Goal: Information Seeking & Learning: Learn about a topic

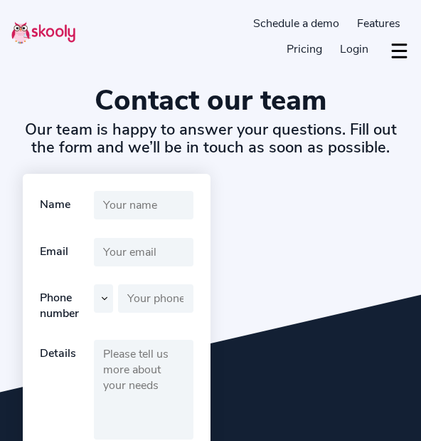
select select "en"
select select "1"
select select "[GEOGRAPHIC_DATA]"
select select "America/New_York"
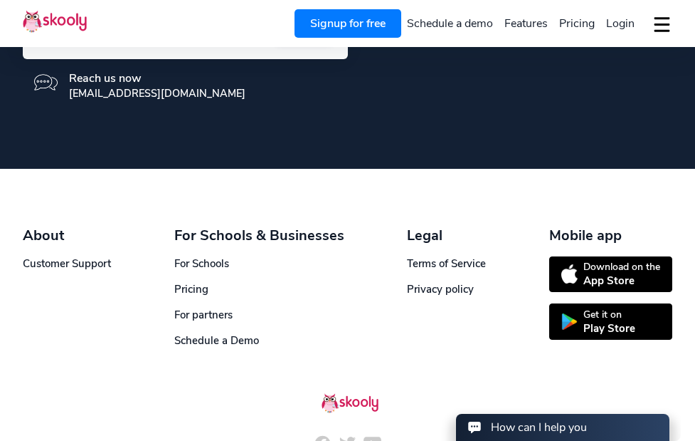
scroll to position [574, 0]
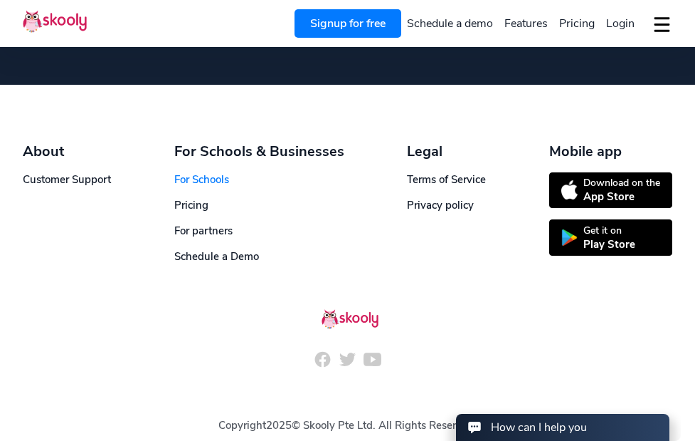
click at [207, 179] on link "For Schools" at bounding box center [201, 179] width 55 height 14
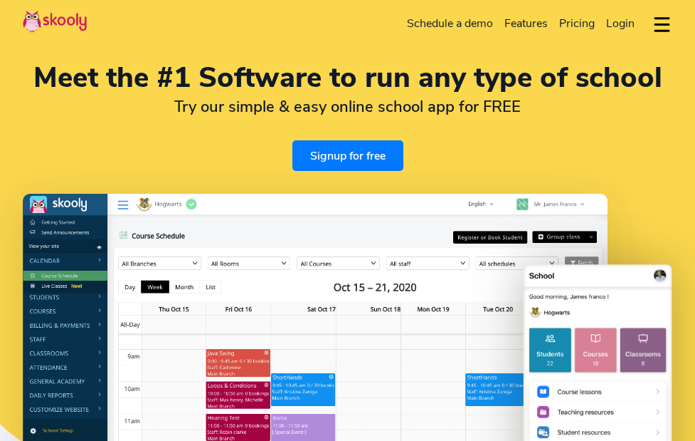
select select "en"
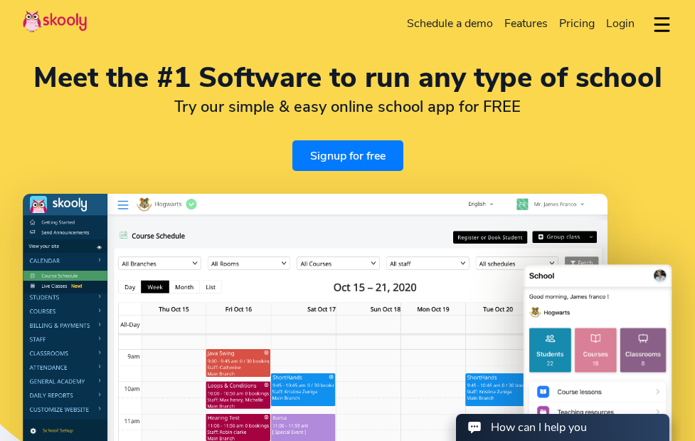
select select "1"
select select "[GEOGRAPHIC_DATA]"
select select "America/New_York"
click at [669, 19] on button "dropdown menu" at bounding box center [662, 25] width 21 height 33
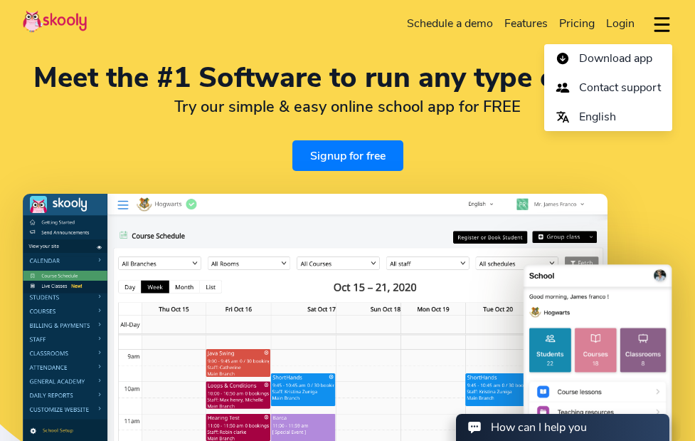
click at [350, 190] on div "Meet the #1 Software to run any type of school Try our simple & easy online sch…" at bounding box center [347, 307] width 695 height 614
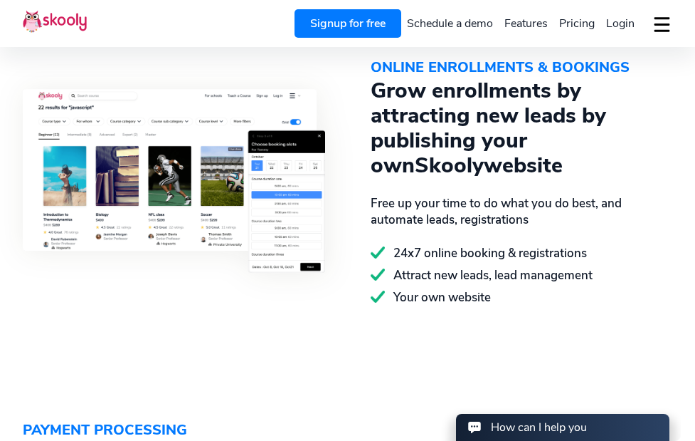
scroll to position [1294, 0]
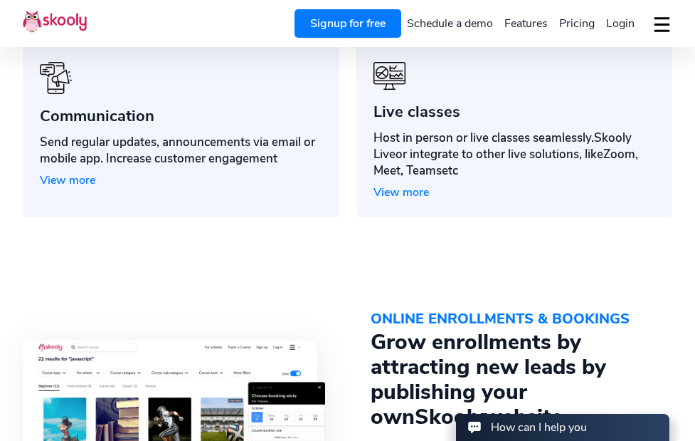
click at [84, 181] on span "View more" at bounding box center [68, 180] width 56 height 16
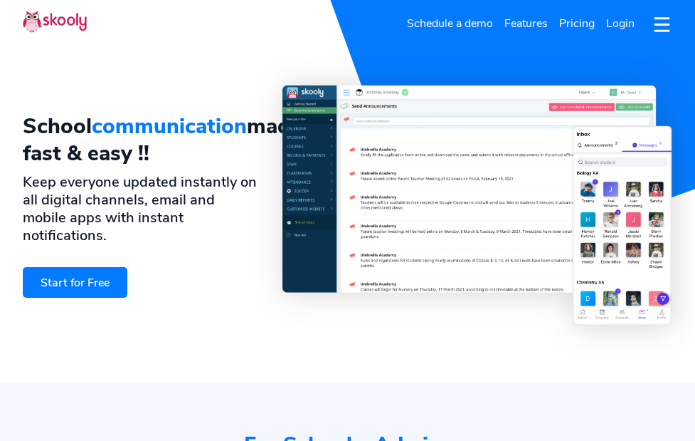
select select "en"
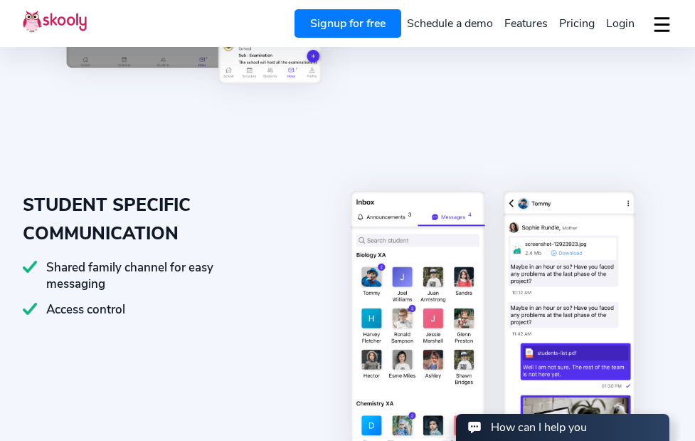
select select "1"
select select "[GEOGRAPHIC_DATA]"
select select "America/New_York"
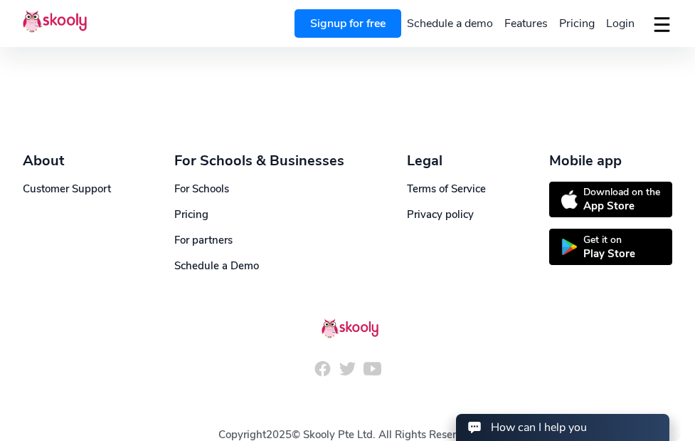
scroll to position [3987, 0]
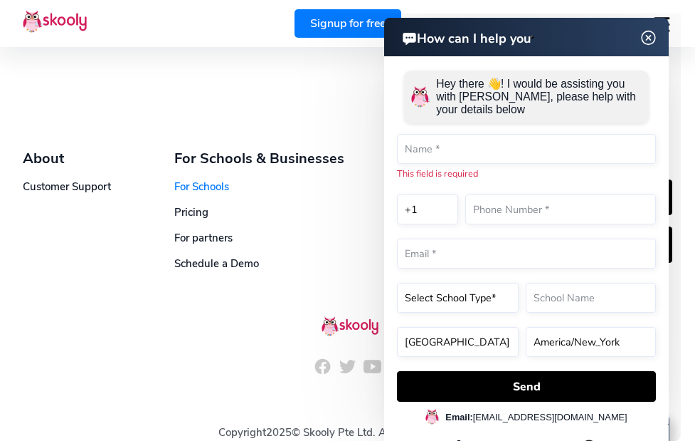
click at [214, 179] on link "For Schools" at bounding box center [201, 186] width 55 height 14
click at [211, 231] on link "For partners" at bounding box center [203, 238] width 58 height 14
click at [73, 179] on link "Customer Support" at bounding box center [67, 186] width 88 height 14
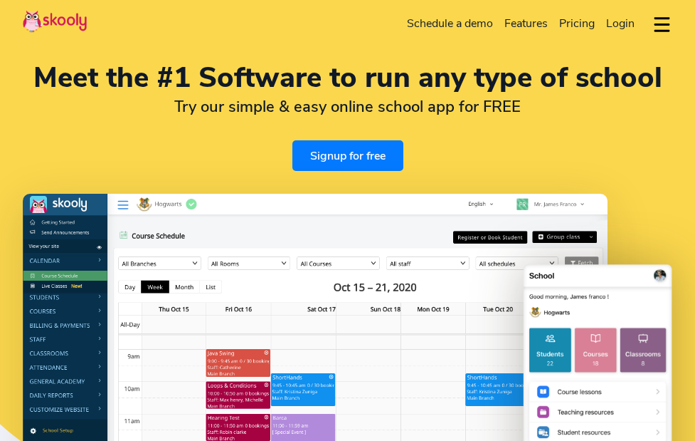
select select "en"
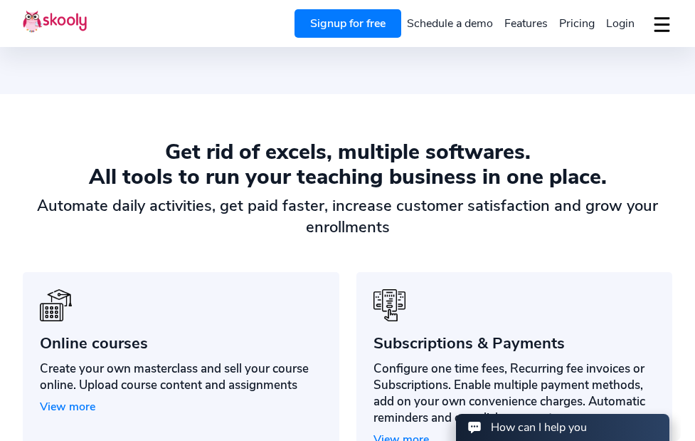
scroll to position [769, 0]
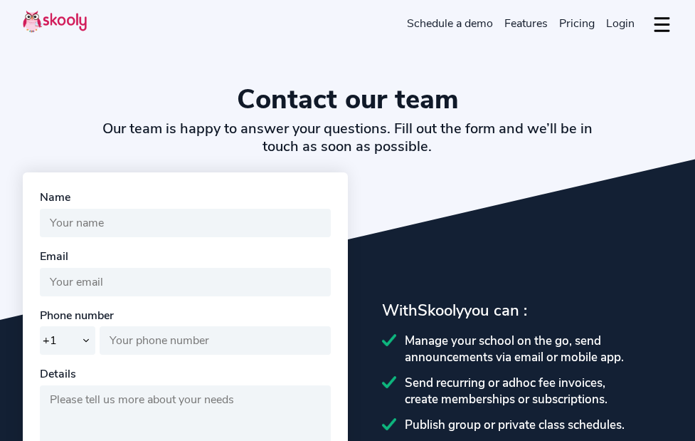
select select "en"
